Goal: Navigation & Orientation: Find specific page/section

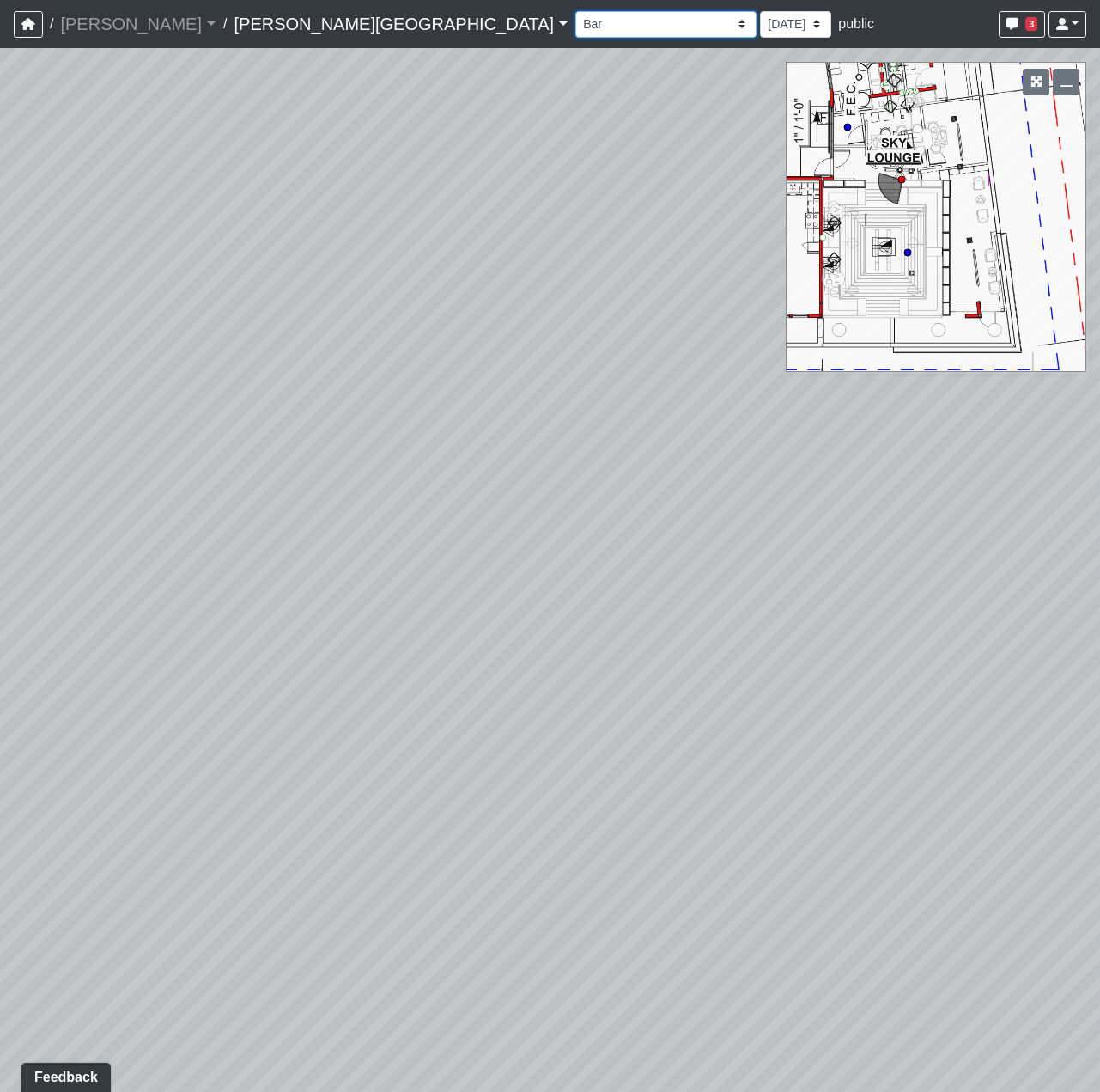
click at [575, 24] on select "Hallway Hospitality Bar Package Room Package Room Entry Pool Courtyard Entry 1 …" at bounding box center [665, 24] width 181 height 26
click at [575, 11] on select "Hallway Hospitality Bar Package Room Package Room Entry Pool Courtyard Entry 1 …" at bounding box center [665, 24] width 181 height 26
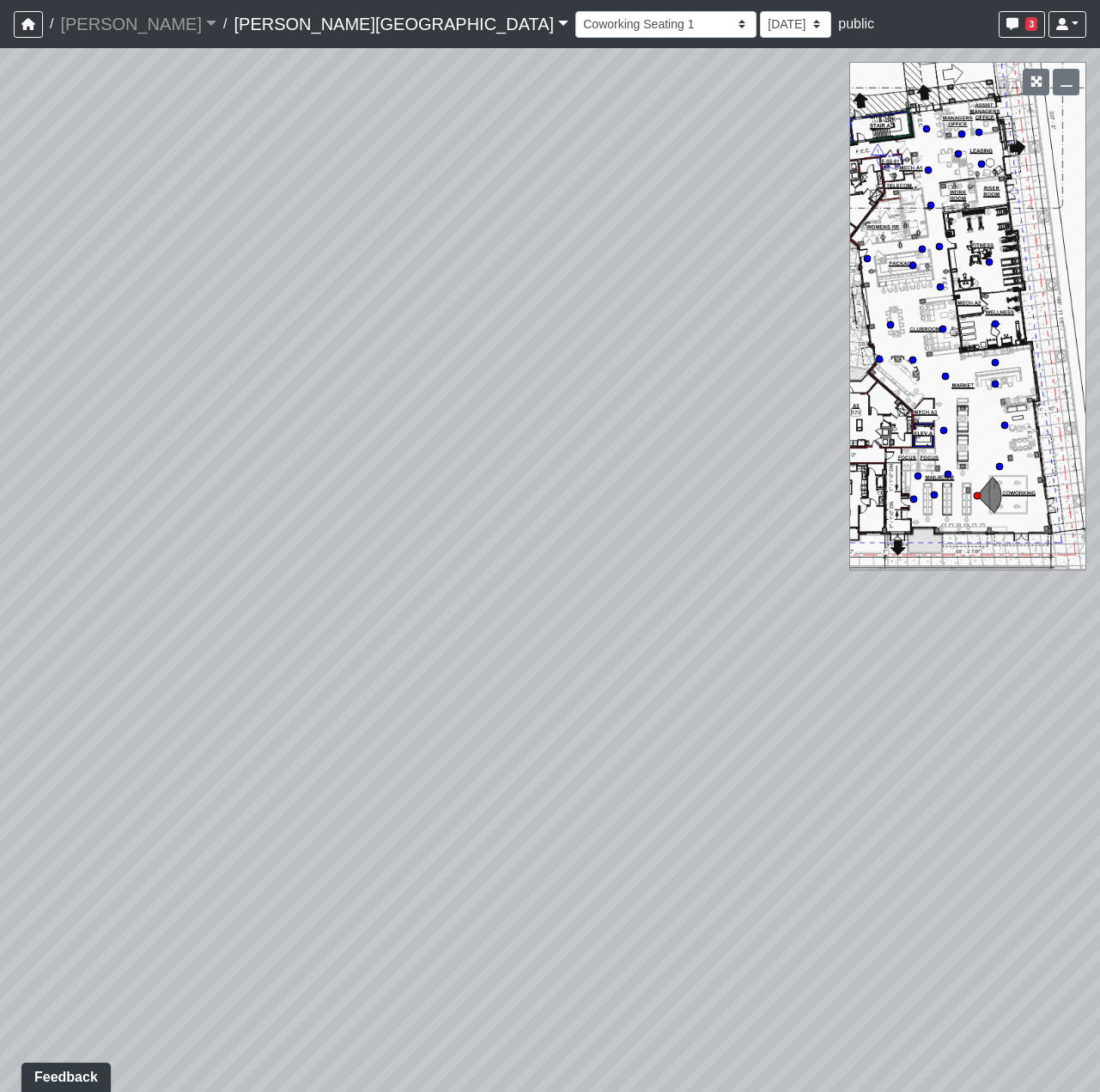
drag, startPoint x: 364, startPoint y: 329, endPoint x: 1330, endPoint y: 250, distance: 969.2
click at [1099, 250] on html "/ [PERSON_NAME] Loading... / [PERSON_NAME][GEOGRAPHIC_DATA] [PERSON_NAME][GEOGR…" at bounding box center [550, 546] width 1100 height 1092
click at [492, 580] on icon at bounding box center [479, 584] width 52 height 52
drag, startPoint x: 406, startPoint y: 571, endPoint x: 1086, endPoint y: 112, distance: 820.4
click at [1072, 111] on div "Loading... Coffee Bar Loading... [GEOGRAPHIC_DATA] Loading... Leasing Entry 1 L…" at bounding box center [550, 569] width 1100 height 1043
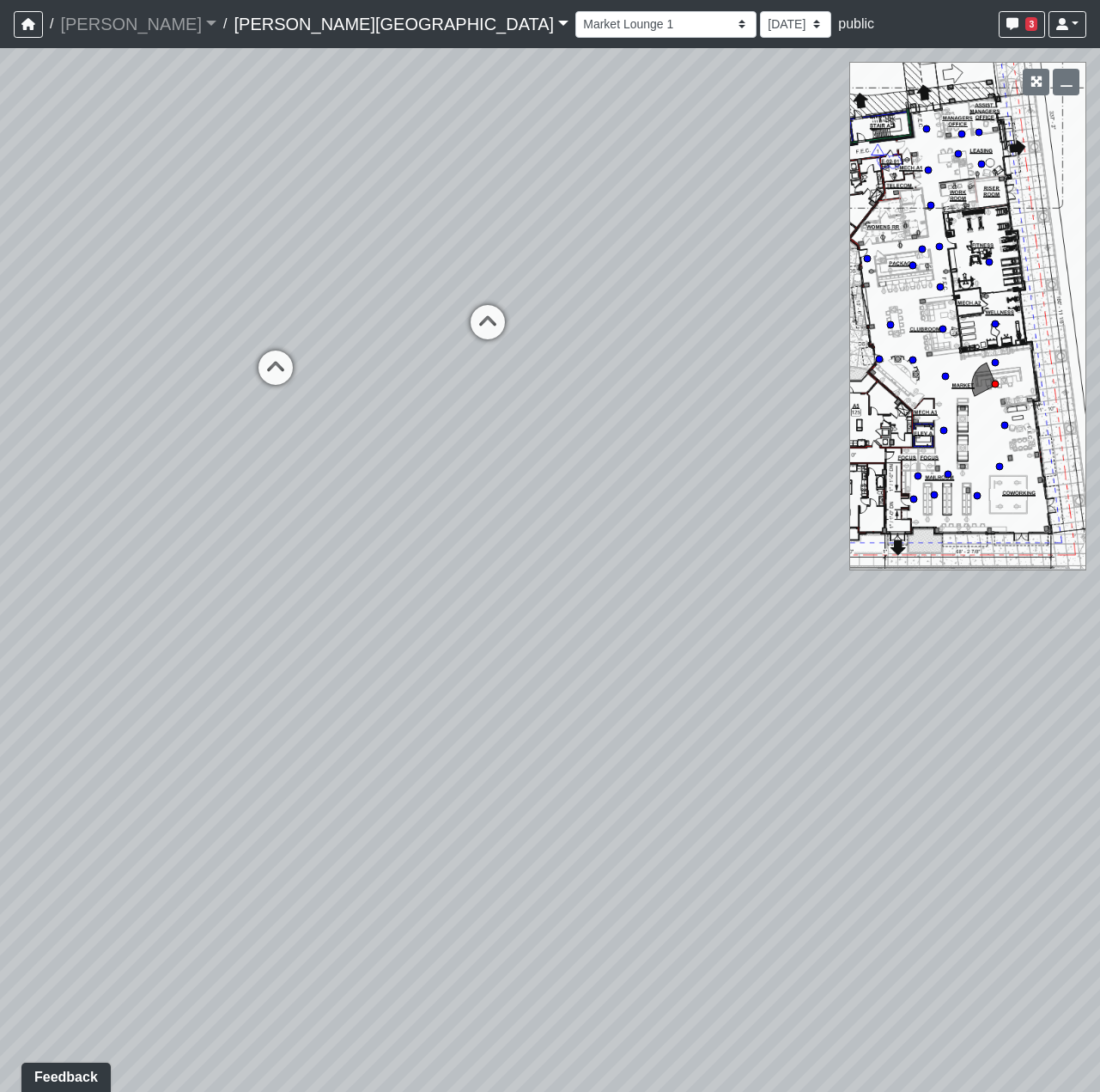
drag, startPoint x: 217, startPoint y: 456, endPoint x: 612, endPoint y: 648, distance: 439.2
click at [612, 648] on div "Loading... Coffee Bar Loading... [GEOGRAPHIC_DATA] Loading... Leasing Entry 1 L…" at bounding box center [550, 569] width 1100 height 1043
click at [575, 18] on select "Hallway Hospitality Bar Package Room Package Room Entry Pool Courtyard Entry 1 …" at bounding box center [665, 24] width 181 height 26
click at [575, 11] on select "Hallway Hospitality Bar Package Room Package Room Entry Pool Courtyard Entry 1 …" at bounding box center [665, 24] width 181 height 26
drag, startPoint x: 415, startPoint y: 400, endPoint x: 1311, endPoint y: 137, distance: 933.8
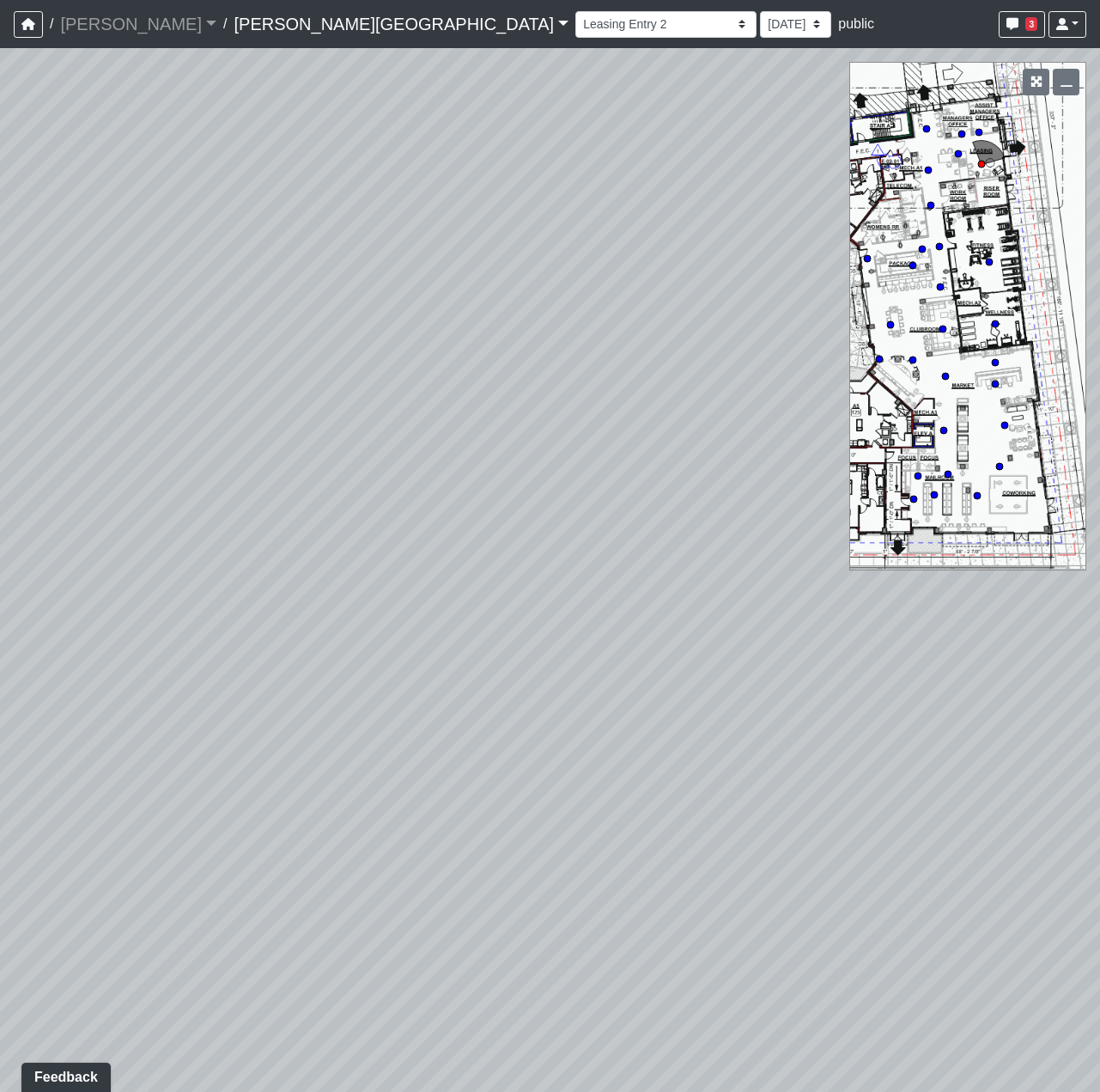
click at [1099, 137] on html "/ [PERSON_NAME] Loading... / [PERSON_NAME][GEOGRAPHIC_DATA] [PERSON_NAME][GEOGR…" at bounding box center [550, 546] width 1100 height 1092
drag, startPoint x: 322, startPoint y: 226, endPoint x: 1138, endPoint y: 230, distance: 816.0
click at [1099, 230] on html "/ [PERSON_NAME] Loading... / [PERSON_NAME][GEOGRAPHIC_DATA] [PERSON_NAME][GEOGR…" at bounding box center [550, 546] width 1100 height 1092
click at [435, 614] on icon at bounding box center [427, 618] width 52 height 52
drag, startPoint x: 282, startPoint y: 544, endPoint x: 688, endPoint y: 463, distance: 414.0
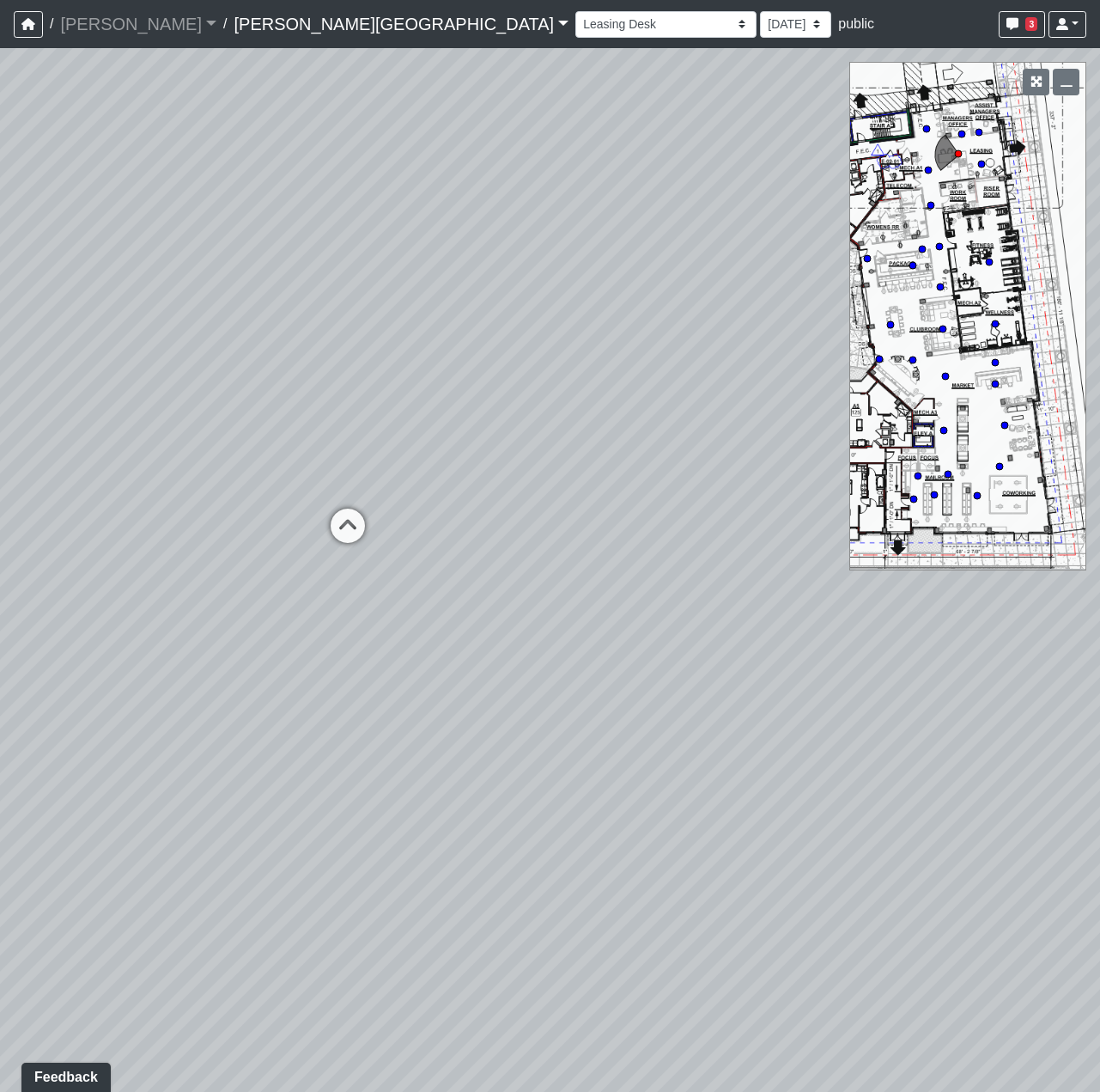
click at [694, 462] on div "Loading... Coffee Bar Loading... [GEOGRAPHIC_DATA] Loading... Leasing Entry 1 L…" at bounding box center [550, 569] width 1100 height 1043
click at [444, 515] on icon at bounding box center [448, 511] width 52 height 52
drag, startPoint x: 716, startPoint y: 489, endPoint x: -19, endPoint y: 483, distance: 735.0
click at [0, 483] on html "/ [PERSON_NAME] Loading... / [PERSON_NAME][GEOGRAPHIC_DATA] [PERSON_NAME][GEOGR…" at bounding box center [550, 546] width 1100 height 1092
drag, startPoint x: 460, startPoint y: 494, endPoint x: 374, endPoint y: 519, distance: 89.6
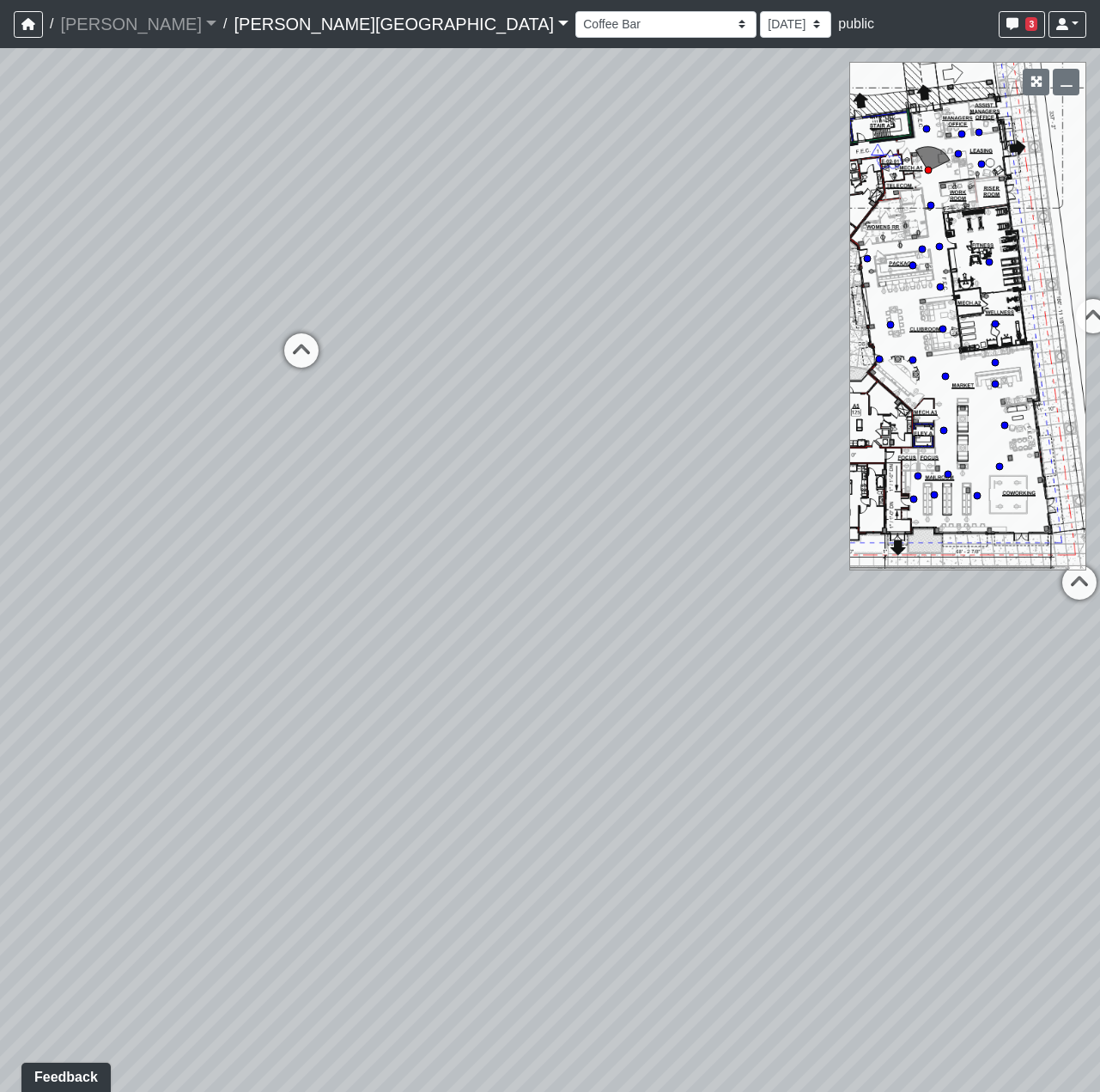
click at [374, 519] on div "Loading... Coffee Bar Loading... [GEOGRAPHIC_DATA] Loading... Leasing Entry 1 L…" at bounding box center [550, 569] width 1100 height 1043
click at [282, 341] on icon at bounding box center [292, 360] width 52 height 52
drag, startPoint x: 663, startPoint y: 513, endPoint x: -199, endPoint y: 449, distance: 864.4
click at [0, 449] on html "/ [PERSON_NAME] Loading... / [PERSON_NAME][GEOGRAPHIC_DATA] [PERSON_NAME][GEOGR…" at bounding box center [550, 546] width 1100 height 1092
drag, startPoint x: 399, startPoint y: 523, endPoint x: 373, endPoint y: 538, distance: 30.0
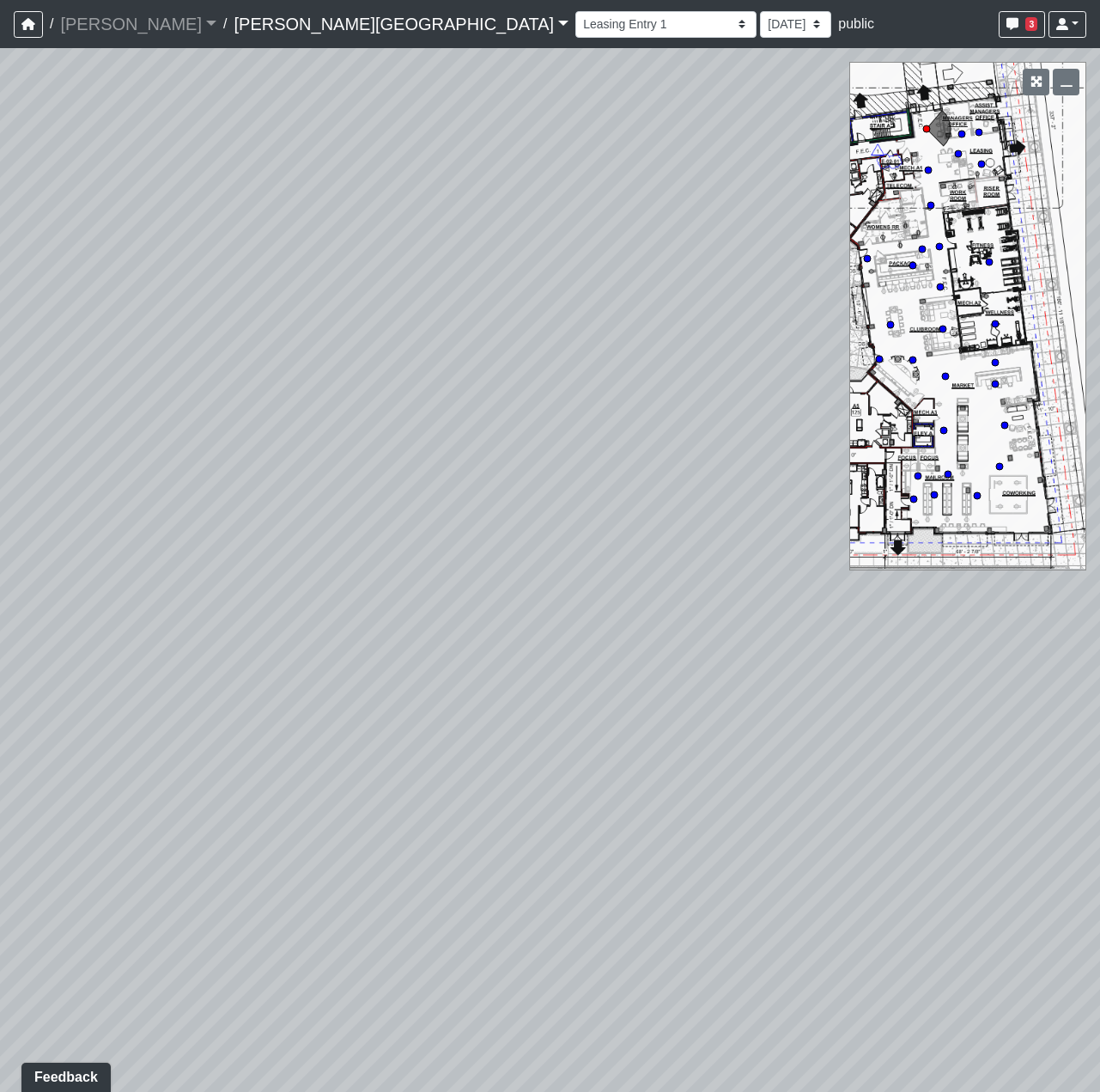
click at [373, 538] on div "Loading... Coffee Bar Loading... [GEOGRAPHIC_DATA] Loading... Leasing Entry 1 L…" at bounding box center [550, 569] width 1100 height 1043
drag, startPoint x: 558, startPoint y: 910, endPoint x: -239, endPoint y: 392, distance: 950.5
click at [0, 392] on html "/ [PERSON_NAME] Loading... / [PERSON_NAME][GEOGRAPHIC_DATA] [PERSON_NAME][GEOGR…" at bounding box center [550, 546] width 1100 height 1092
drag, startPoint x: 574, startPoint y: 590, endPoint x: 392, endPoint y: 683, distance: 204.4
click at [399, 681] on div "Loading... Coffee Bar Loading... [GEOGRAPHIC_DATA] Loading... Leasing Entry 1 L…" at bounding box center [550, 569] width 1100 height 1043
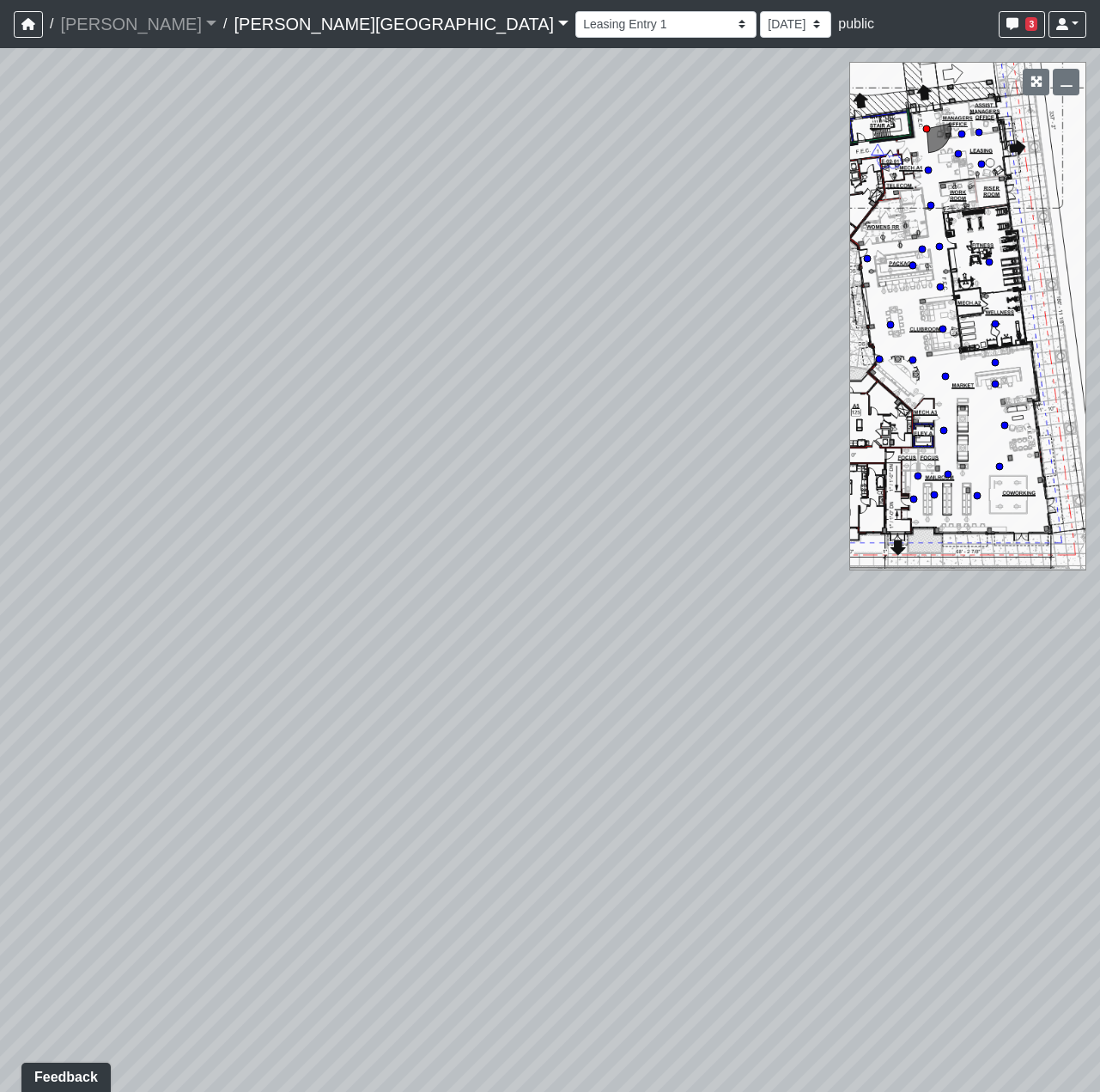
drag, startPoint x: 236, startPoint y: 506, endPoint x: 661, endPoint y: 489, distance: 425.3
click at [661, 489] on div "Loading... Coffee Bar Loading... [GEOGRAPHIC_DATA] Loading... Leasing Entry 1 L…" at bounding box center [550, 569] width 1100 height 1043
click at [575, 18] on select "Hallway Hospitality Bar Package Room Package Room Entry Pool Courtyard Entry 1 …" at bounding box center [665, 24] width 181 height 26
click at [575, 11] on select "Hallway Hospitality Bar Package Room Package Room Entry Pool Courtyard Entry 1 …" at bounding box center [665, 24] width 181 height 26
drag, startPoint x: 430, startPoint y: 599, endPoint x: 1455, endPoint y: 243, distance: 1085.1
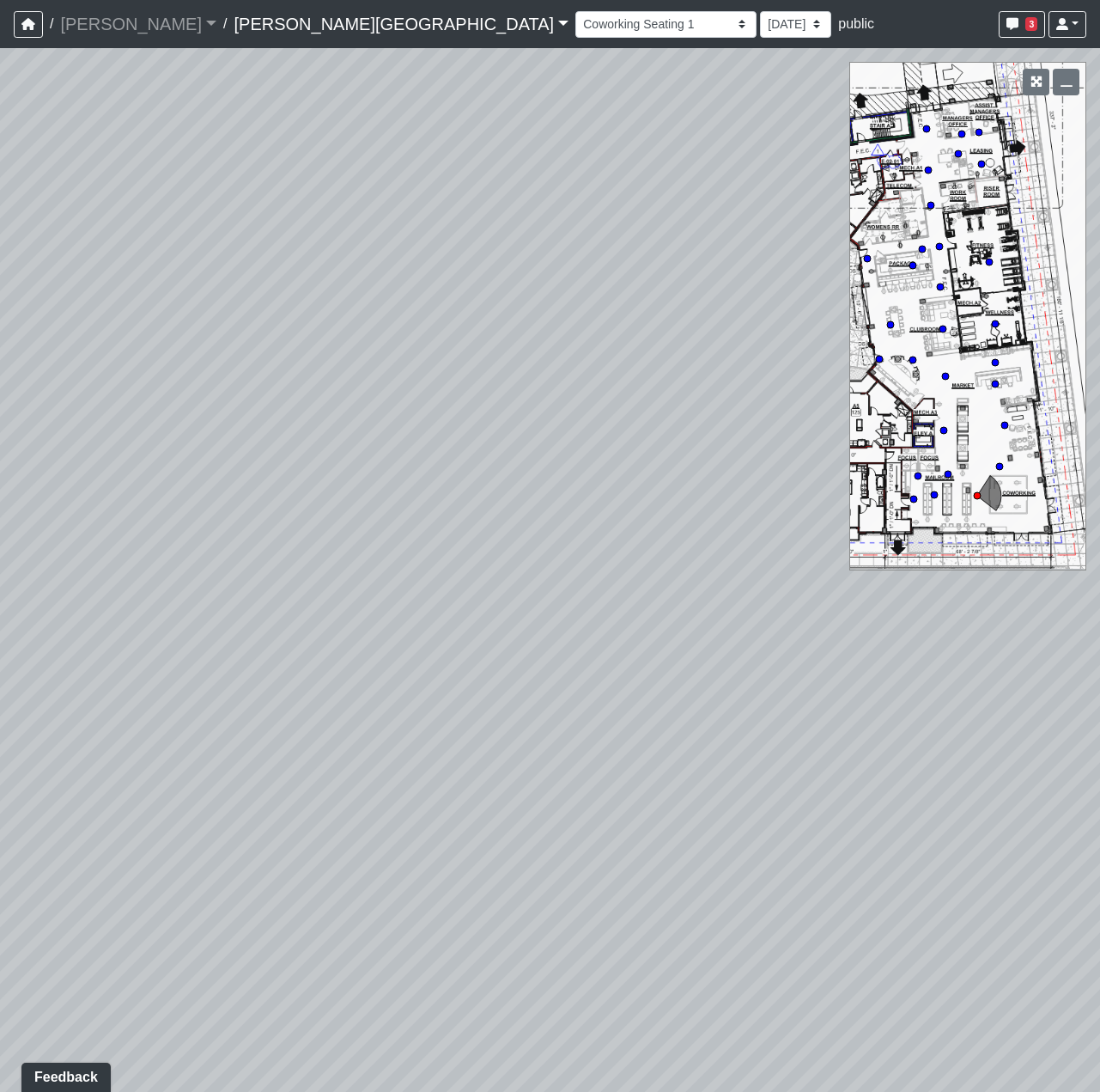
click at [1099, 243] on html "/ [PERSON_NAME] Loading... / [PERSON_NAME][GEOGRAPHIC_DATA] [PERSON_NAME][GEOGR…" at bounding box center [550, 546] width 1100 height 1092
drag, startPoint x: 495, startPoint y: 483, endPoint x: 375, endPoint y: 557, distance: 141.0
click at [377, 559] on div "Loading... Coffee Bar Loading... [GEOGRAPHIC_DATA] Loading... Leasing Entry 1 L…" at bounding box center [550, 569] width 1100 height 1043
click at [381, 424] on icon at bounding box center [376, 428] width 52 height 52
drag, startPoint x: 474, startPoint y: 461, endPoint x: 1114, endPoint y: 117, distance: 726.6
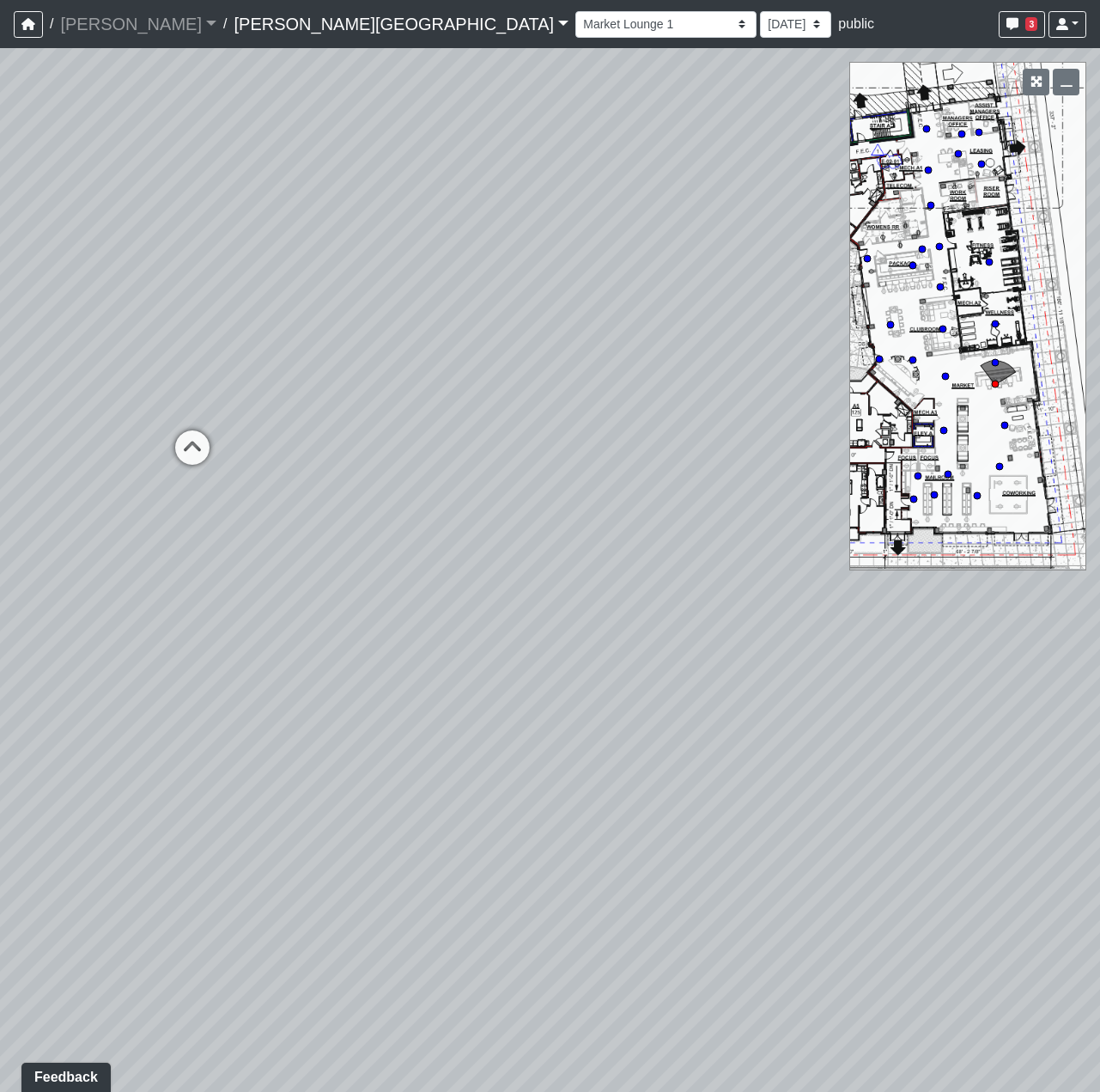
click at [1099, 117] on html "/ [PERSON_NAME] Loading... / [PERSON_NAME][GEOGRAPHIC_DATA] [PERSON_NAME][GEOGR…" at bounding box center [550, 546] width 1100 height 1092
drag, startPoint x: 401, startPoint y: 509, endPoint x: 733, endPoint y: 751, distance: 410.8
click at [780, 758] on div "Loading... Coffee Bar Loading... [GEOGRAPHIC_DATA] Loading... Leasing Entry 1 L…" at bounding box center [550, 569] width 1100 height 1043
drag, startPoint x: 361, startPoint y: 455, endPoint x: 218, endPoint y: 520, distance: 157.1
click at [218, 520] on div "Loading... Coffee Bar Loading... [GEOGRAPHIC_DATA] Loading... Leasing Entry 1 L…" at bounding box center [550, 569] width 1100 height 1043
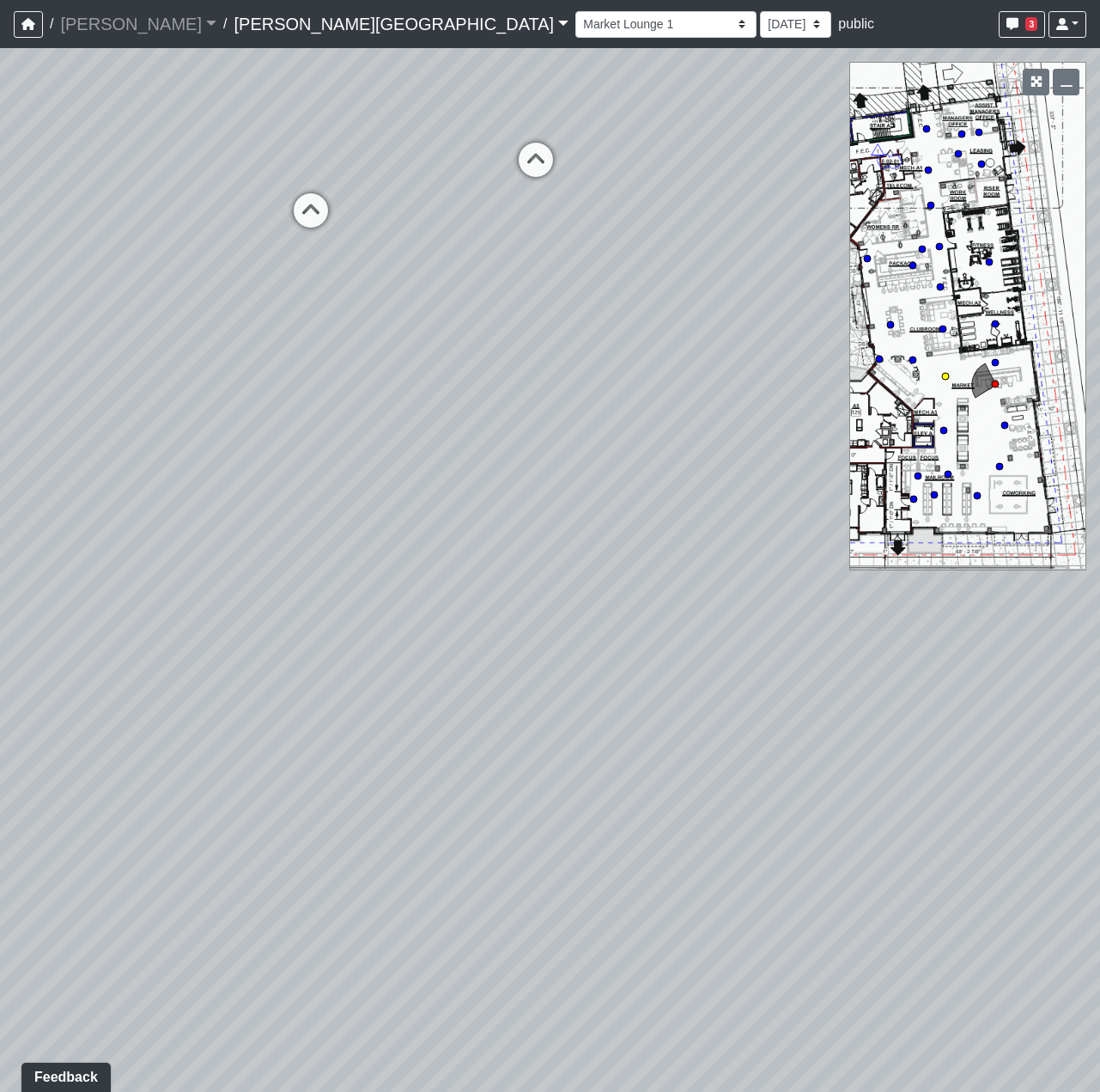
click at [298, 203] on icon at bounding box center [310, 219] width 52 height 52
drag, startPoint x: 175, startPoint y: 250, endPoint x: 1280, endPoint y: 265, distance: 1105.1
click at [1099, 265] on html "/ [PERSON_NAME] Loading... / [PERSON_NAME][GEOGRAPHIC_DATA] [PERSON_NAME][GEOGR…" at bounding box center [550, 546] width 1100 height 1092
drag, startPoint x: 744, startPoint y: 265, endPoint x: 898, endPoint y: 349, distance: 175.4
click at [1084, 327] on div "Loading... Coffee Bar Loading... [GEOGRAPHIC_DATA] Loading... Leasing Entry 1 L…" at bounding box center [550, 569] width 1100 height 1043
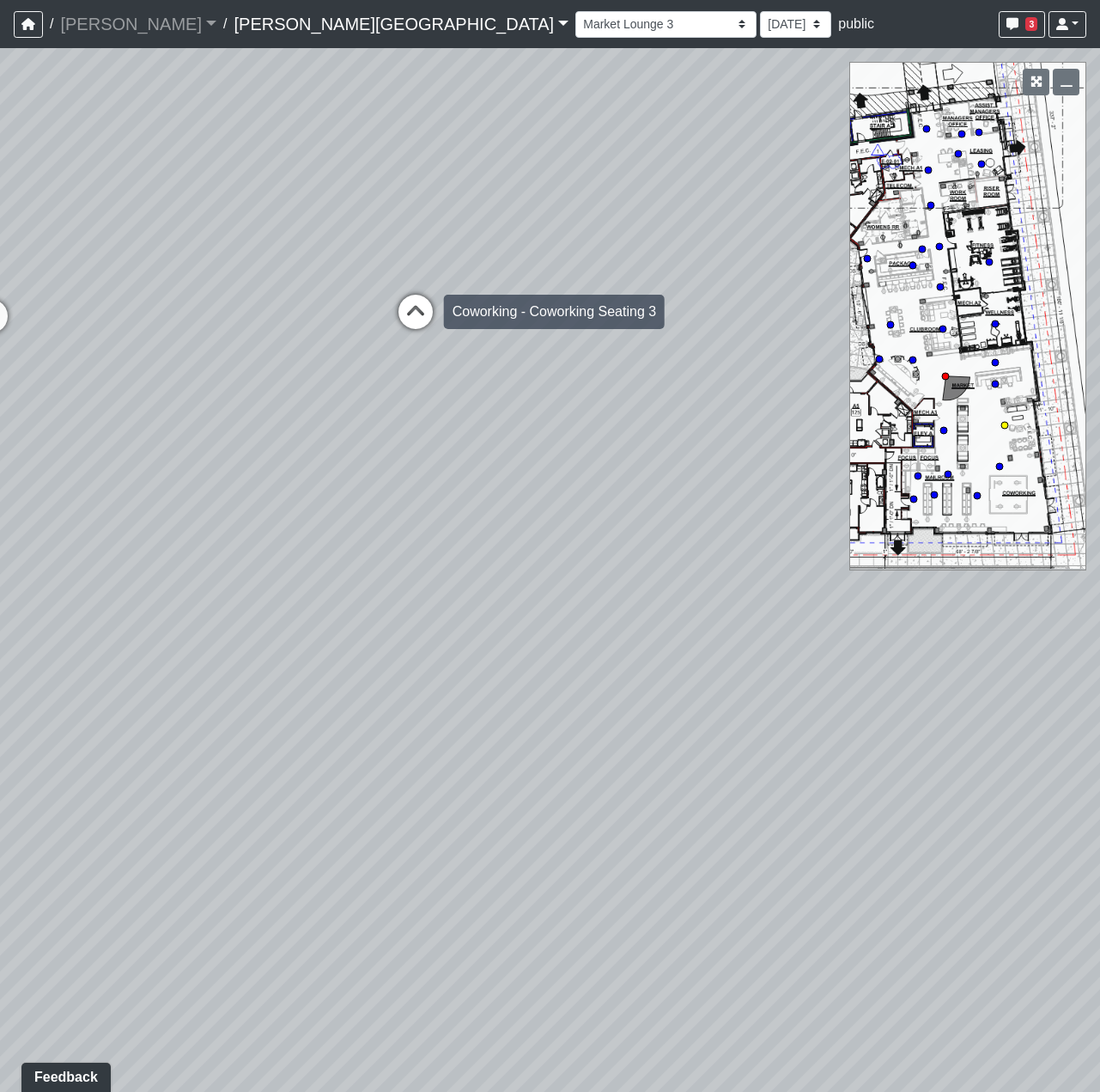
click at [417, 307] on icon at bounding box center [415, 320] width 52 height 52
select select "b75WLKiiaJA3cEZUS8gtYH"
drag, startPoint x: 436, startPoint y: 345, endPoint x: 54, endPoint y: 557, distance: 436.9
click at [33, 549] on div "Loading... Coffee Bar Loading... [GEOGRAPHIC_DATA] Loading... Leasing Entry 1 L…" at bounding box center [550, 569] width 1100 height 1043
